Goal: Contribute content: Contribute content

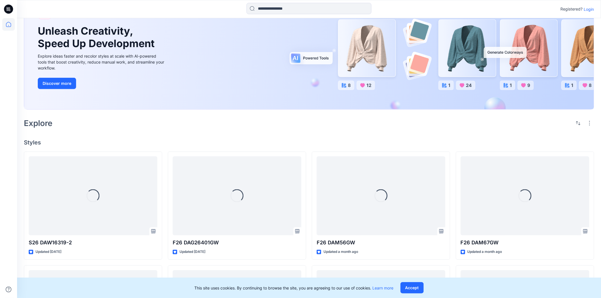
scroll to position [126, 0]
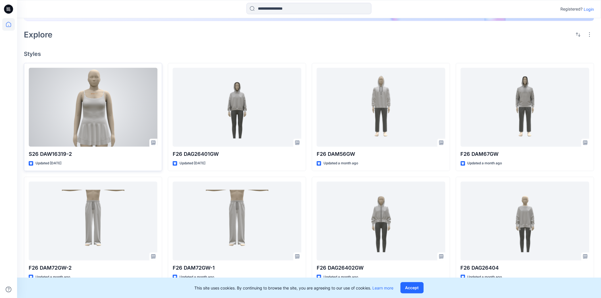
click at [109, 124] on div at bounding box center [93, 107] width 129 height 79
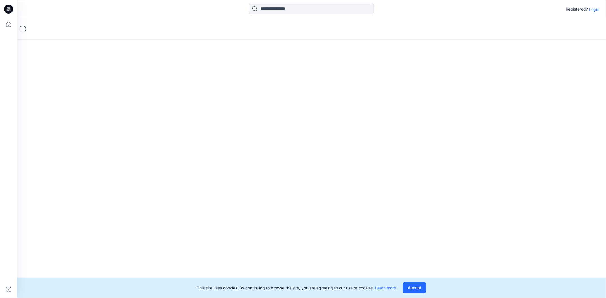
click at [109, 124] on div "Loading..." at bounding box center [311, 158] width 589 height 280
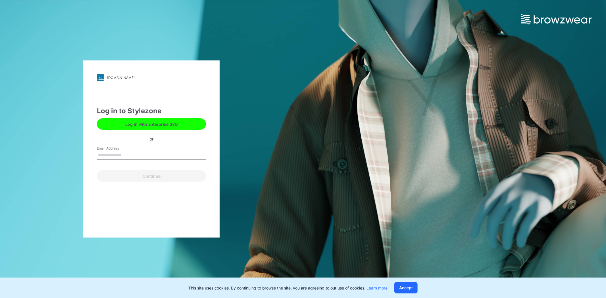
click at [118, 156] on input "Email Address" at bounding box center [151, 155] width 109 height 9
click at [150, 124] on button "Log in with Enterprise SSO" at bounding box center [151, 123] width 109 height 11
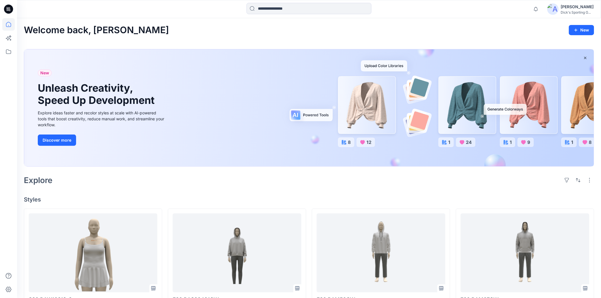
scroll to position [95, 0]
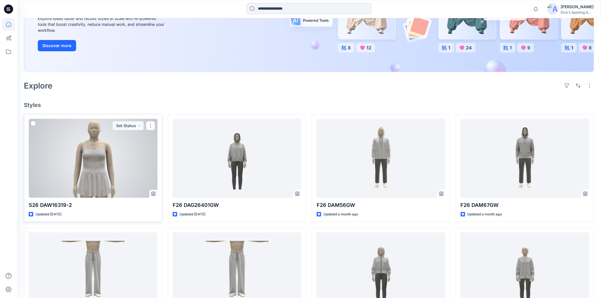
click at [115, 158] on div at bounding box center [93, 158] width 129 height 79
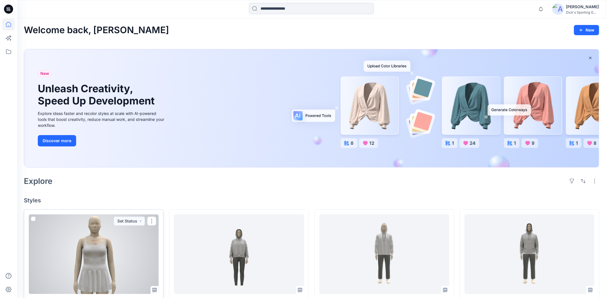
click at [115, 158] on div "Welcome back, Zhaohui New New Unleash Creativity, Speed Up Development Explore …" at bounding box center [311, 296] width 589 height 556
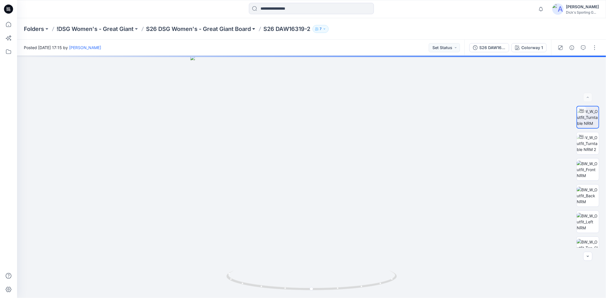
click at [253, 27] on button at bounding box center [254, 29] width 6 height 8
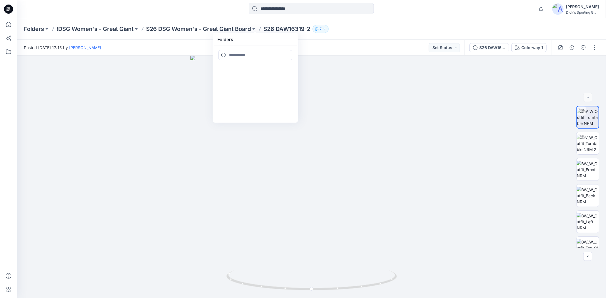
click at [333, 47] on div "Posted Thursday, August 14, 2025 17:15 by Zhaohui Lu Set Status" at bounding box center [240, 48] width 447 height 16
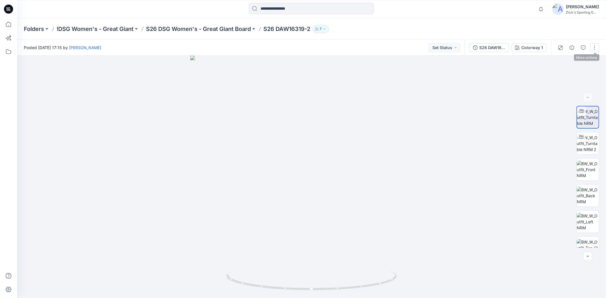
click at [597, 49] on button "button" at bounding box center [594, 47] width 9 height 9
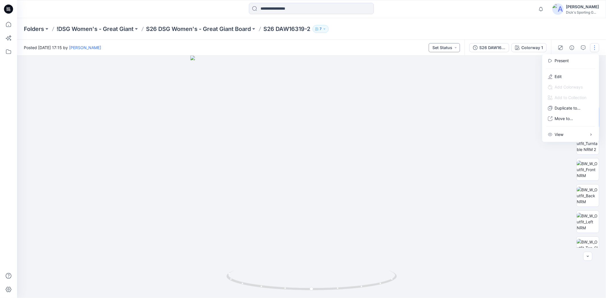
click at [451, 47] on button "Set Status" at bounding box center [443, 47] width 31 height 9
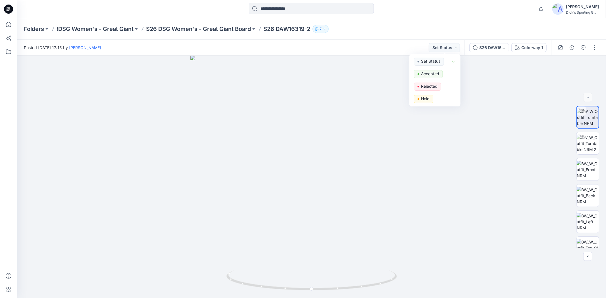
click at [371, 30] on div "Folders !DSG Women's - Great Giant S26 DSG Women's - Great Giant Board S26 DAW1…" at bounding box center [289, 29] width 531 height 8
click at [254, 30] on button at bounding box center [254, 29] width 6 height 8
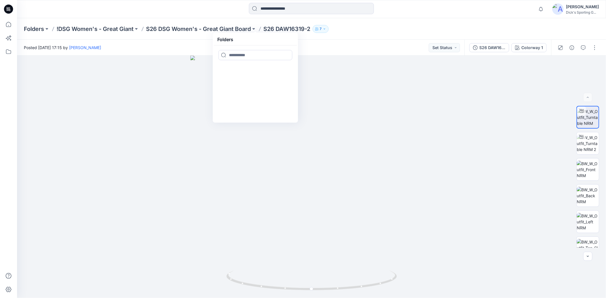
click at [387, 34] on div "Folders !DSG Women's - Great Giant S26 DSG Women's - Great Giant Board Folders …" at bounding box center [311, 29] width 589 height 22
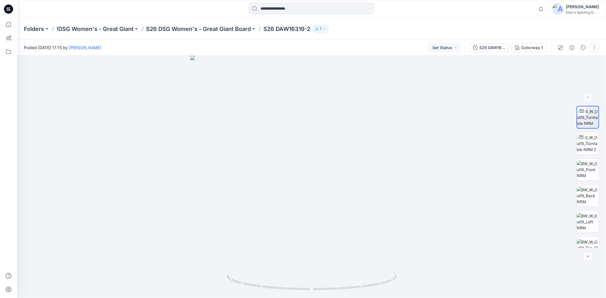
click at [594, 49] on button "button" at bounding box center [594, 47] width 9 height 9
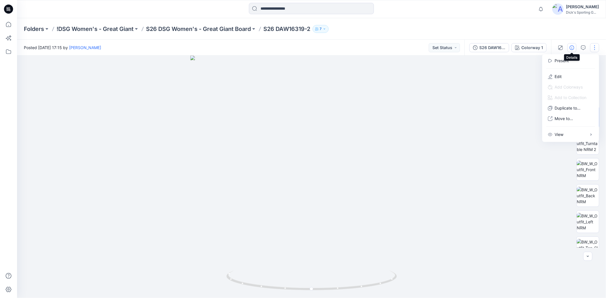
click at [571, 47] on icon "button" at bounding box center [571, 47] width 5 height 5
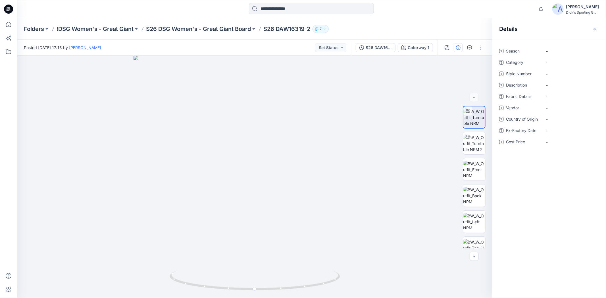
click at [519, 64] on span "Category" at bounding box center [523, 63] width 34 height 8
click at [510, 62] on span "Category" at bounding box center [523, 63] width 34 height 8
click at [546, 60] on span "-" at bounding box center [570, 63] width 49 height 6
click at [504, 63] on div "Category" at bounding box center [549, 62] width 100 height 9
click at [500, 61] on icon at bounding box center [501, 62] width 5 height 5
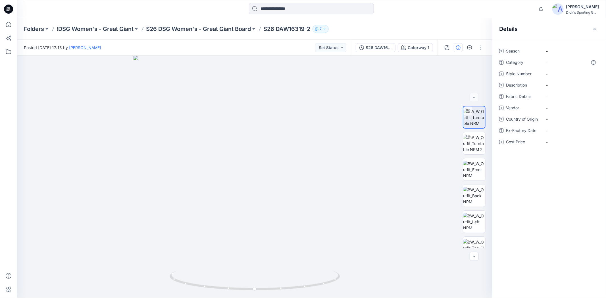
click at [509, 170] on div "Season - Category - Style Number - Description - Fabric Details - Vendor - Coun…" at bounding box center [549, 169] width 114 height 258
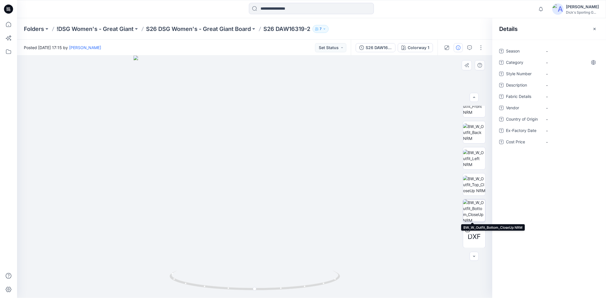
click at [478, 218] on img at bounding box center [474, 211] width 22 height 22
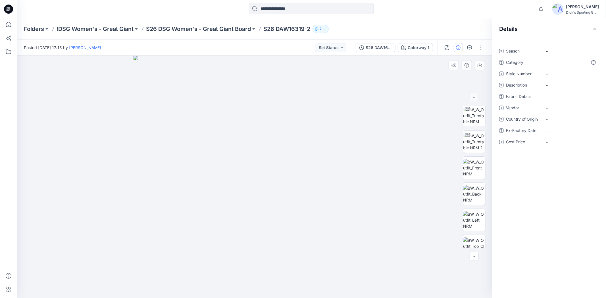
scroll to position [0, 0]
drag, startPoint x: 593, startPoint y: 30, endPoint x: 596, endPoint y: 35, distance: 5.4
click at [595, 30] on icon "button" at bounding box center [594, 29] width 5 height 5
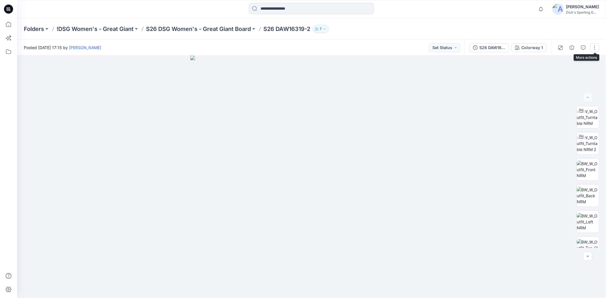
click at [593, 47] on button "button" at bounding box center [594, 47] width 9 height 9
click at [555, 78] on p "Edit" at bounding box center [557, 77] width 7 height 6
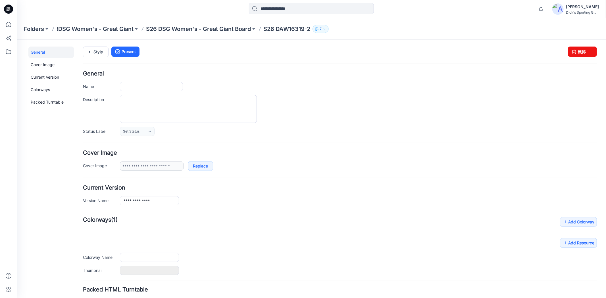
type input "**********"
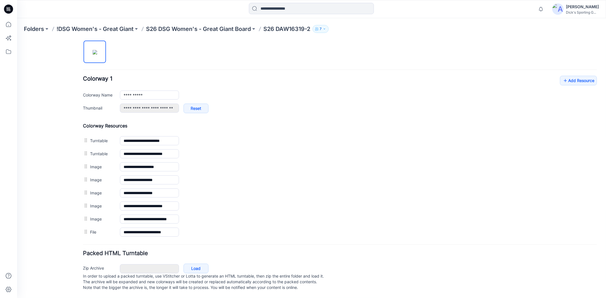
scroll to position [198, 0]
click at [362, 266] on div "Zip Archive Cancel Load In order to upload a packed turntable, use VStitcher or…" at bounding box center [340, 276] width 518 height 31
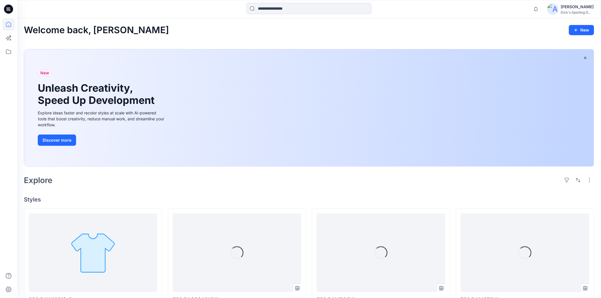
click at [155, 35] on div "Welcome back, Zhaohui New" at bounding box center [309, 30] width 570 height 11
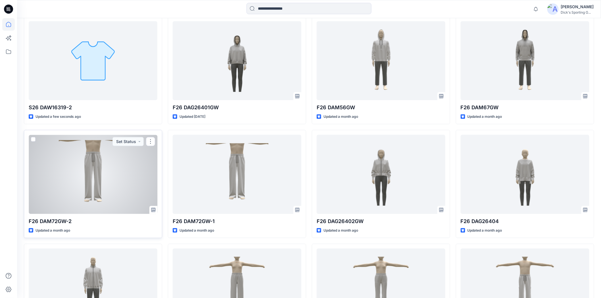
scroll to position [126, 0]
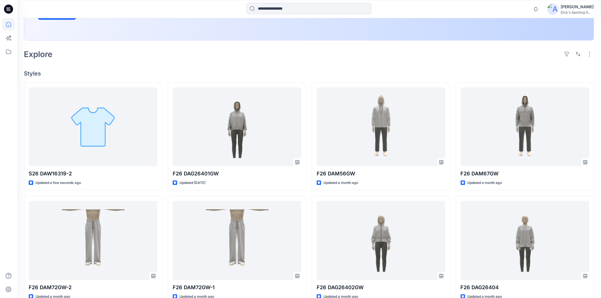
click at [271, 70] on h4 "Styles" at bounding box center [309, 73] width 570 height 7
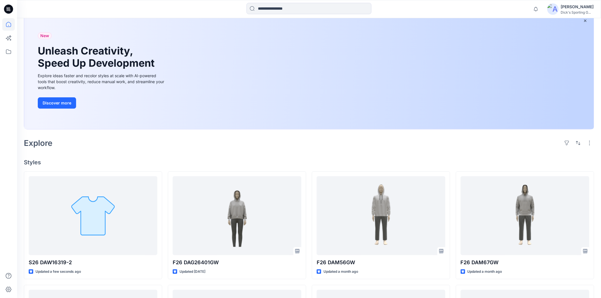
scroll to position [32, 0]
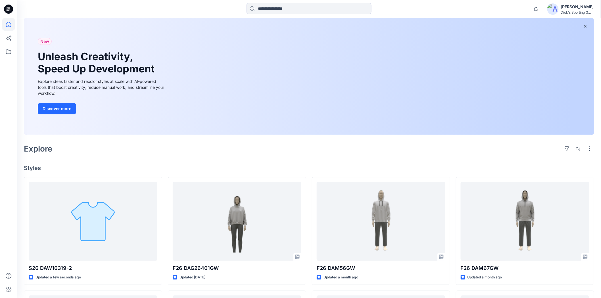
click at [202, 147] on div "Explore" at bounding box center [309, 149] width 570 height 14
click at [136, 151] on div "Explore" at bounding box center [309, 149] width 570 height 14
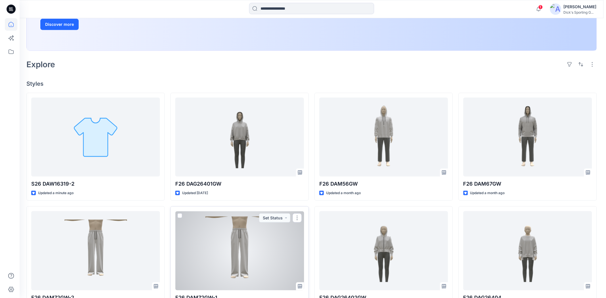
scroll to position [0, 0]
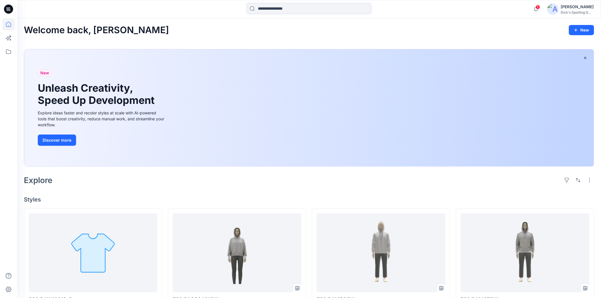
click at [101, 186] on div "Explore" at bounding box center [309, 180] width 570 height 14
click at [158, 187] on div "Explore" at bounding box center [309, 180] width 570 height 14
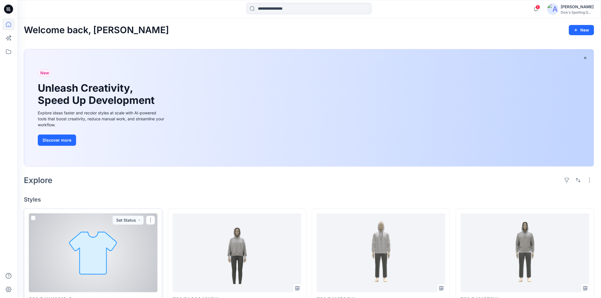
click at [76, 242] on div at bounding box center [93, 253] width 129 height 79
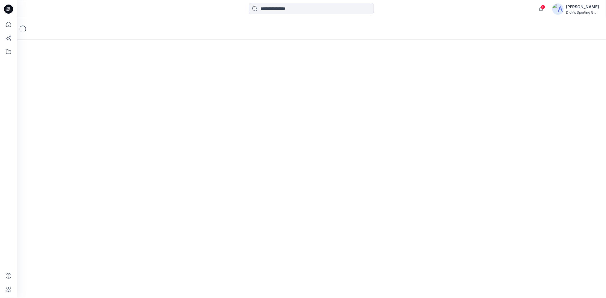
click at [76, 242] on div "Loading..." at bounding box center [311, 158] width 589 height 280
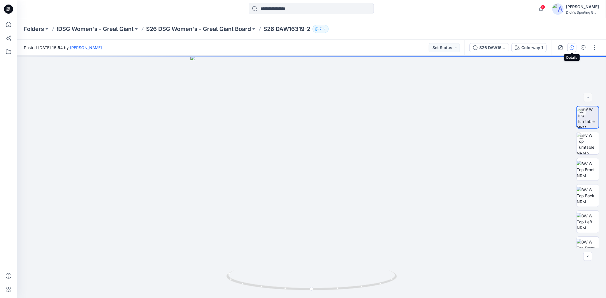
click at [574, 49] on icon "button" at bounding box center [571, 47] width 5 height 5
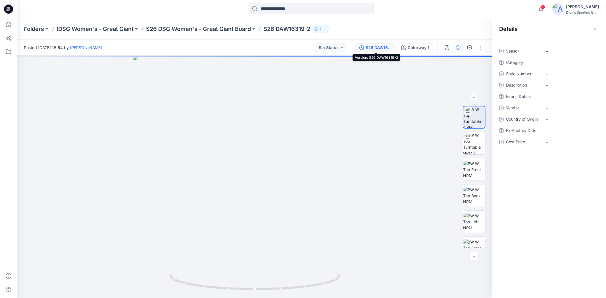
click at [384, 50] on div "S26 DAW16319-2" at bounding box center [378, 48] width 26 height 6
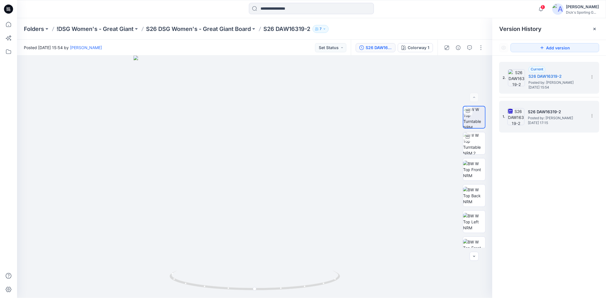
click at [564, 107] on div "1. S26 DAW16319-2 Posted by: Zhaohui Lu Thursday, August 14, 2025 17:15" at bounding box center [544, 116] width 85 height 27
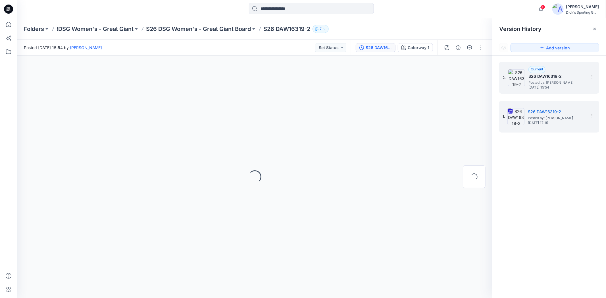
click at [535, 85] on span "Posted by: Zhaohui Lu" at bounding box center [556, 83] width 57 height 6
click at [560, 81] on span "Posted by: [PERSON_NAME]" at bounding box center [556, 83] width 57 height 6
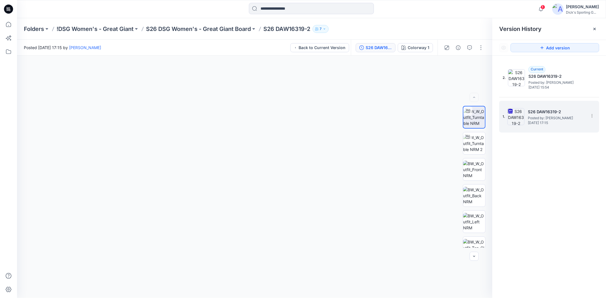
click at [545, 119] on span "Posted by: [PERSON_NAME]" at bounding box center [556, 118] width 57 height 6
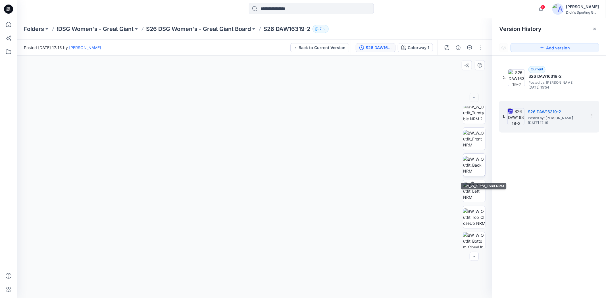
scroll to position [63, 0]
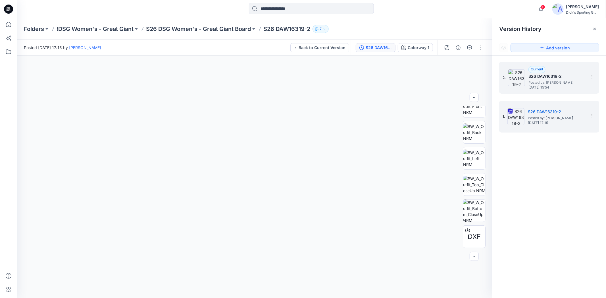
click at [567, 85] on span "Posted by: [PERSON_NAME]" at bounding box center [556, 83] width 57 height 6
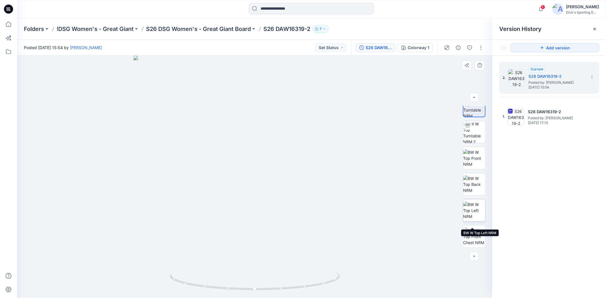
scroll to position [0, 0]
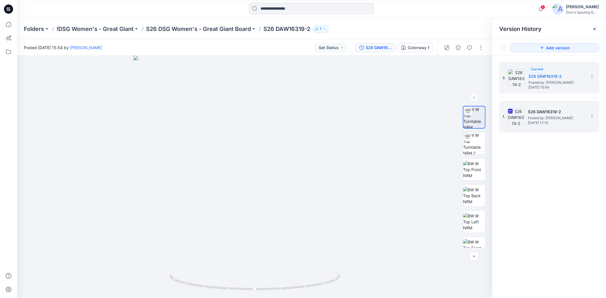
click at [555, 111] on h5 "S26 DAW16319-2" at bounding box center [556, 111] width 57 height 7
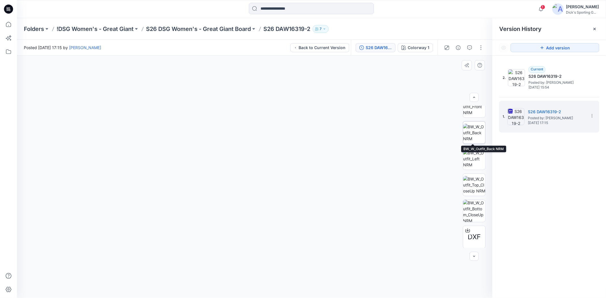
scroll to position [63, 0]
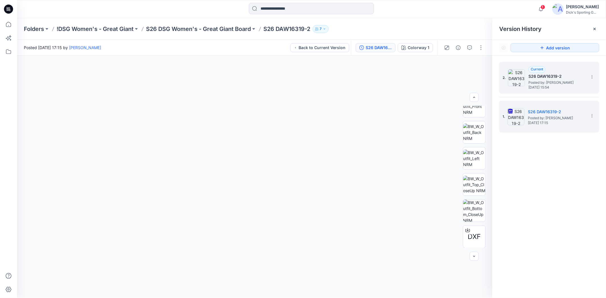
click at [561, 79] on h5 "S26 DAW16319-2" at bounding box center [556, 76] width 57 height 7
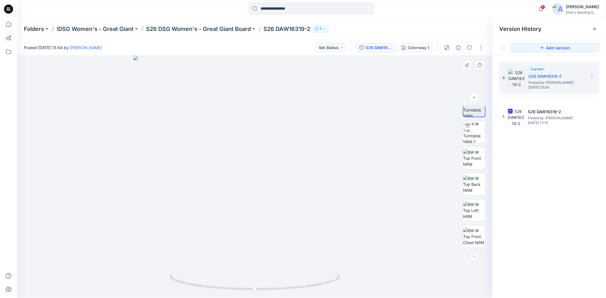
scroll to position [0, 0]
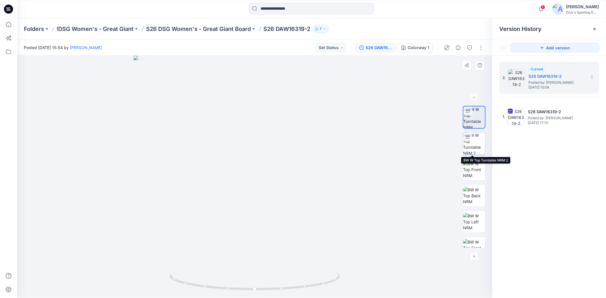
click at [470, 142] on img at bounding box center [474, 143] width 22 height 22
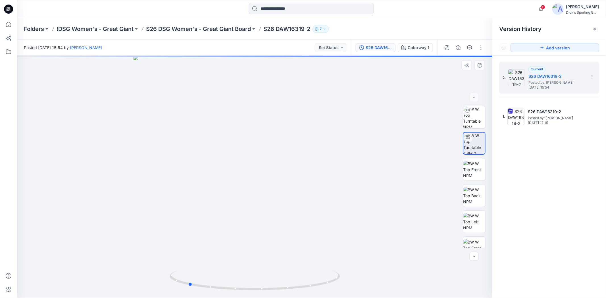
drag, startPoint x: 256, startPoint y: 295, endPoint x: 359, endPoint y: 273, distance: 106.0
click at [359, 273] on div at bounding box center [254, 177] width 475 height 242
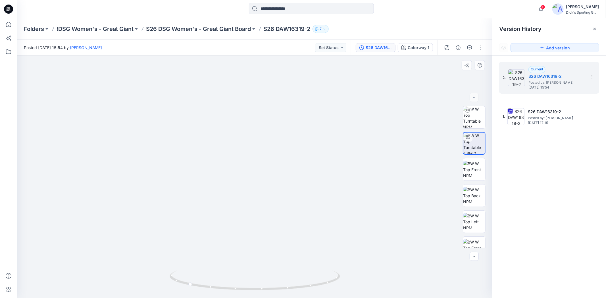
drag, startPoint x: 240, startPoint y: 124, endPoint x: 225, endPoint y: 200, distance: 77.1
click at [473, 120] on img at bounding box center [474, 117] width 22 height 22
drag, startPoint x: 274, startPoint y: 114, endPoint x: 289, endPoint y: 175, distance: 62.3
drag, startPoint x: 253, startPoint y: 292, endPoint x: 256, endPoint y: 275, distance: 16.3
click at [256, 275] on icon at bounding box center [255, 281] width 172 height 21
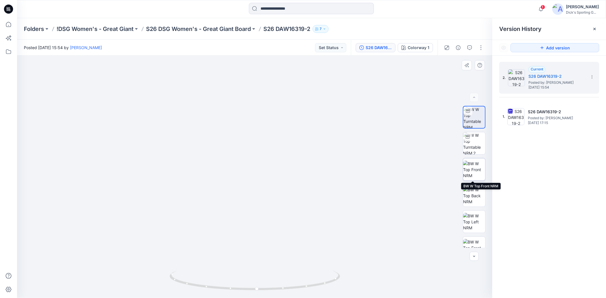
click at [473, 169] on img at bounding box center [474, 170] width 22 height 18
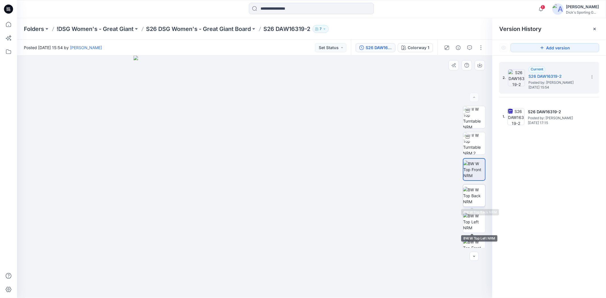
click at [476, 203] on img at bounding box center [474, 196] width 22 height 18
click at [476, 225] on img at bounding box center [474, 222] width 22 height 18
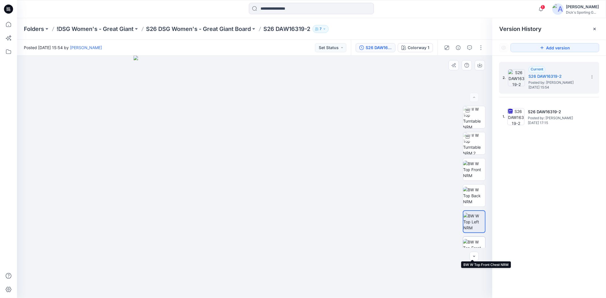
click at [473, 240] on img at bounding box center [474, 248] width 22 height 18
click at [476, 116] on img at bounding box center [474, 117] width 22 height 22
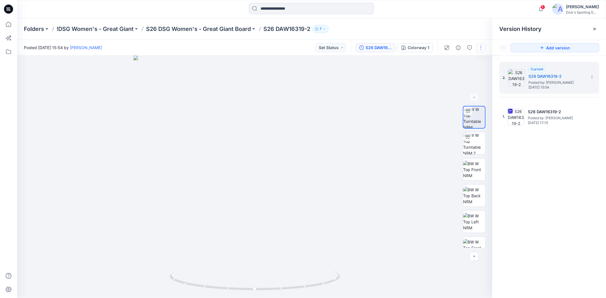
click at [479, 46] on button "button" at bounding box center [480, 47] width 9 height 9
click at [462, 75] on button "Edit" at bounding box center [457, 76] width 52 height 11
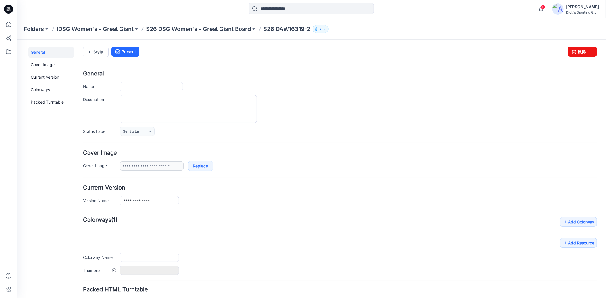
type input "**********"
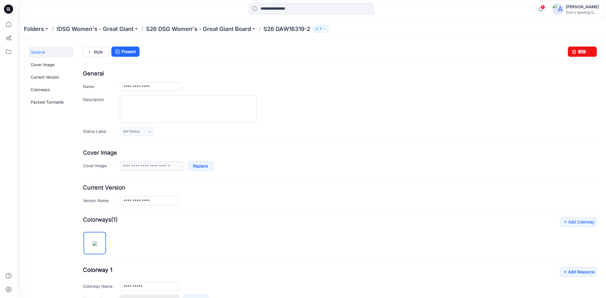
click at [390, 93] on div "**********" at bounding box center [340, 103] width 514 height 65
click at [327, 118] on div at bounding box center [358, 109] width 477 height 28
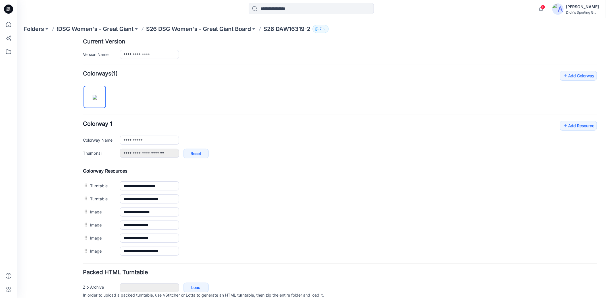
scroll to position [158, 0]
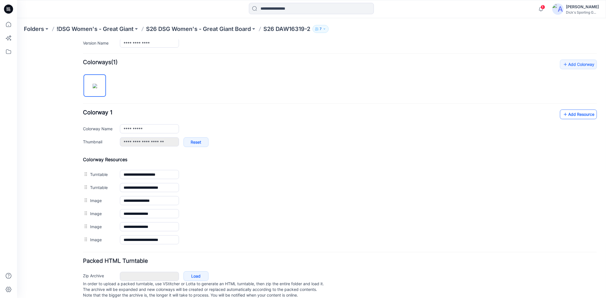
click at [568, 115] on link "Add Resource" at bounding box center [577, 114] width 37 height 10
click at [286, 30] on p "S26 DAW16319-2" at bounding box center [286, 29] width 47 height 8
click at [222, 34] on div "Folders !DSG Women's - Great Giant S26 DSG Women's - Great Giant Board S26 DAW1…" at bounding box center [311, 29] width 589 height 22
click at [220, 27] on p "S26 DSG Women's - Great Giant Board" at bounding box center [198, 29] width 105 height 8
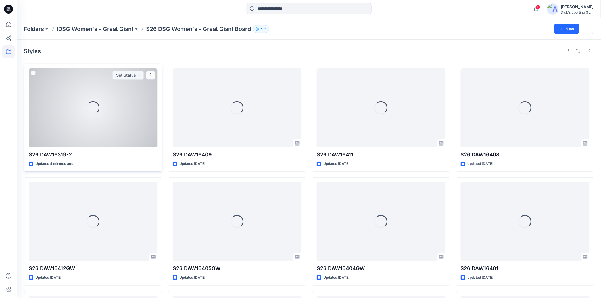
click at [104, 119] on div "Loading..." at bounding box center [93, 107] width 129 height 79
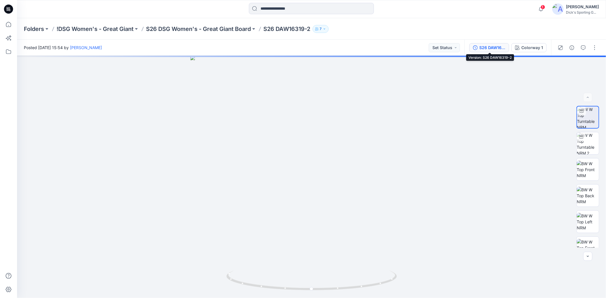
click at [485, 46] on div "S26 DAW16319-2" at bounding box center [492, 48] width 26 height 6
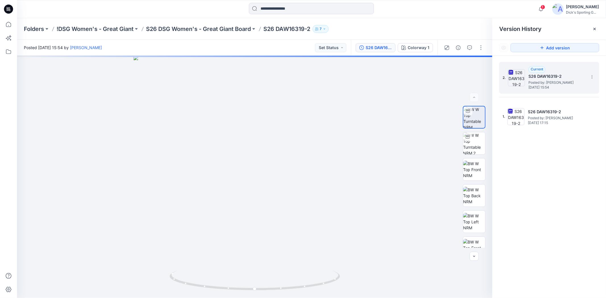
click at [525, 78] on div "2. Current S26 DAW16319-2 Posted by: Zhaohui Lu Tuesday, August 19, 2025 15:54" at bounding box center [544, 77] width 85 height 27
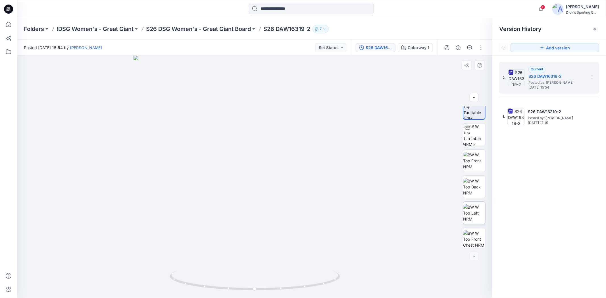
scroll to position [11, 0]
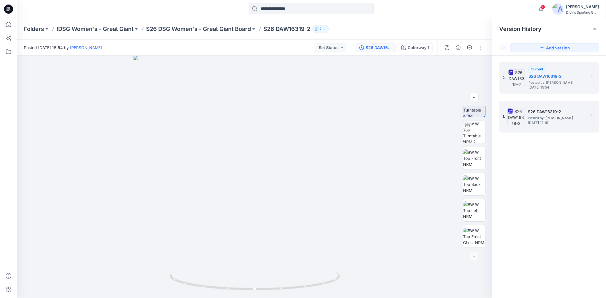
click at [541, 119] on span "Posted by: [PERSON_NAME]" at bounding box center [556, 118] width 57 height 6
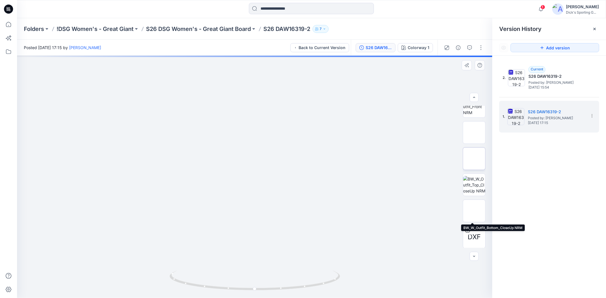
scroll to position [63, 0]
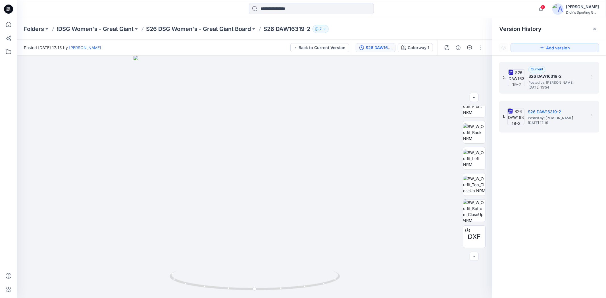
click at [538, 87] on span "[DATE] 15:54" at bounding box center [556, 87] width 57 height 4
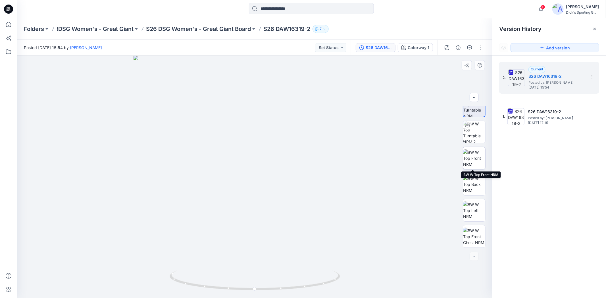
scroll to position [0, 0]
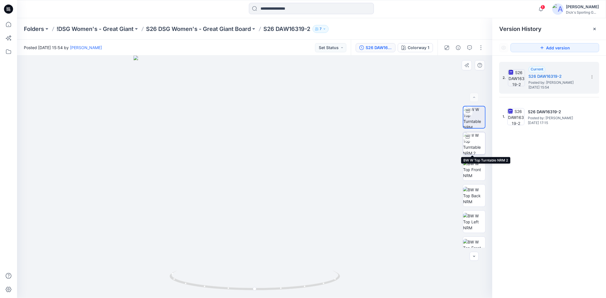
click at [476, 148] on img at bounding box center [474, 143] width 22 height 22
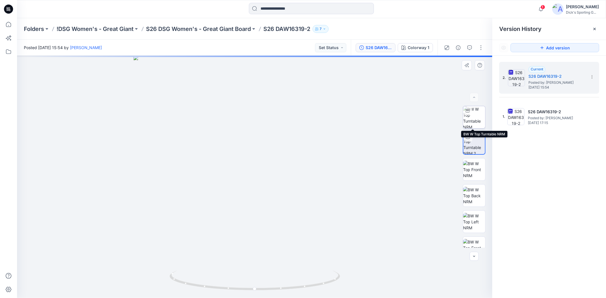
click at [475, 108] on img at bounding box center [474, 117] width 22 height 22
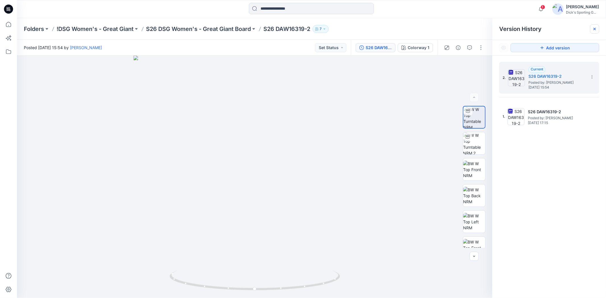
click at [597, 27] on icon at bounding box center [594, 29] width 5 height 5
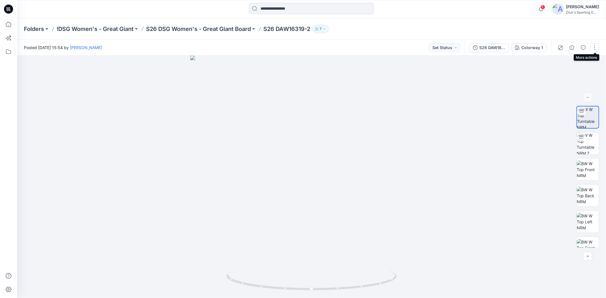
click at [598, 47] on button "button" at bounding box center [594, 47] width 9 height 9
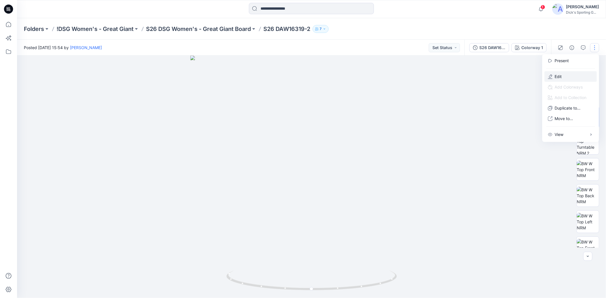
click at [567, 75] on button "Edit" at bounding box center [570, 76] width 52 height 11
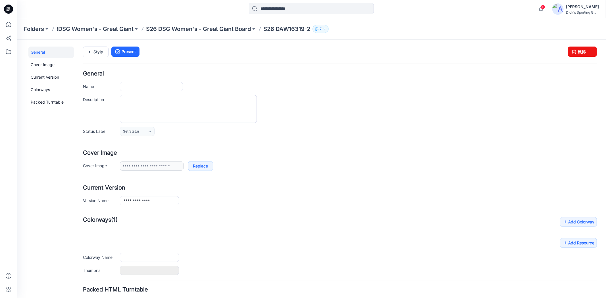
type input "**********"
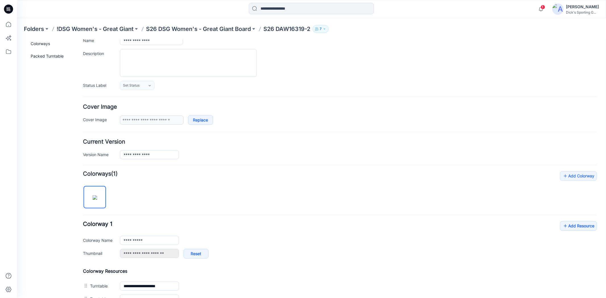
scroll to position [109, 0]
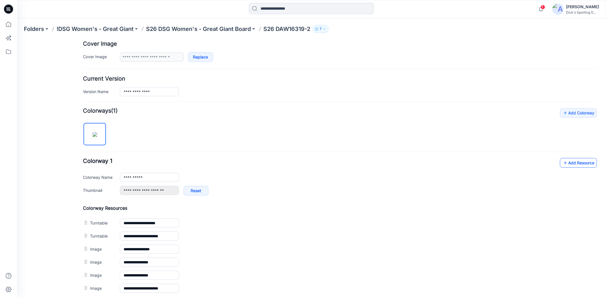
click at [582, 167] on link "Add Resource" at bounding box center [577, 163] width 37 height 10
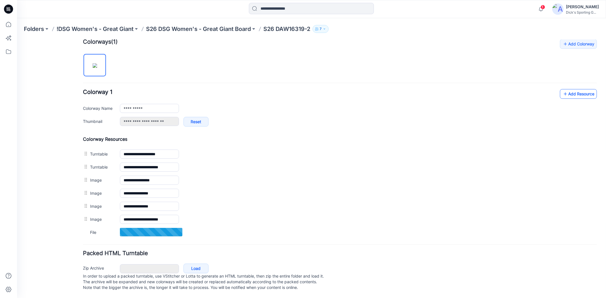
scroll to position [185, 0]
click at [397, 56] on div "**********" at bounding box center [340, 139] width 514 height 200
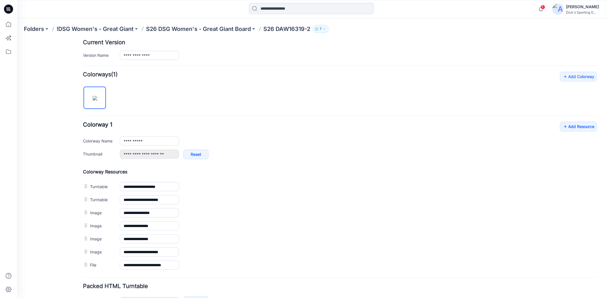
scroll to position [90, 0]
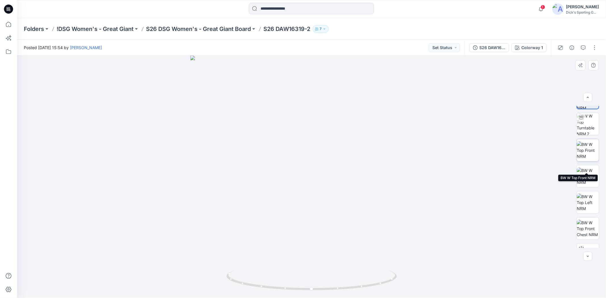
scroll to position [6, 0]
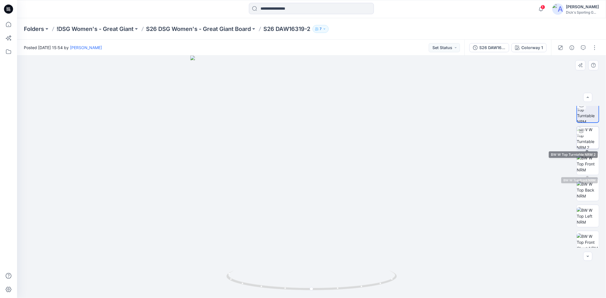
click at [589, 144] on img at bounding box center [587, 138] width 22 height 22
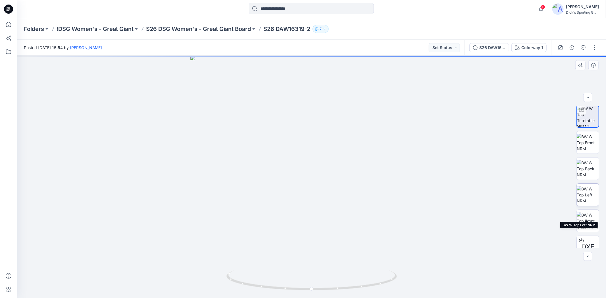
scroll to position [37, 0]
